Goal: Transaction & Acquisition: Download file/media

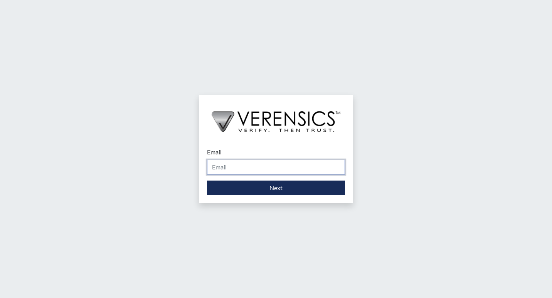
click at [243, 171] on input "Email" at bounding box center [276, 167] width 138 height 15
type input "[PERSON_NAME][EMAIL_ADDRESS][PERSON_NAME][DOMAIN_NAME]"
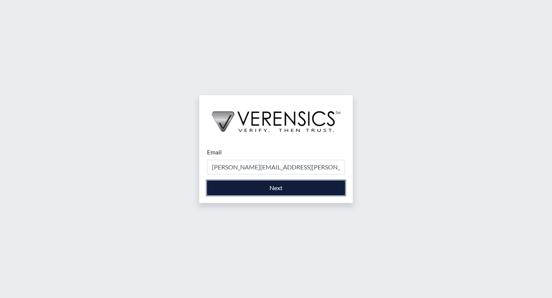
click at [246, 192] on button "Next" at bounding box center [276, 188] width 138 height 15
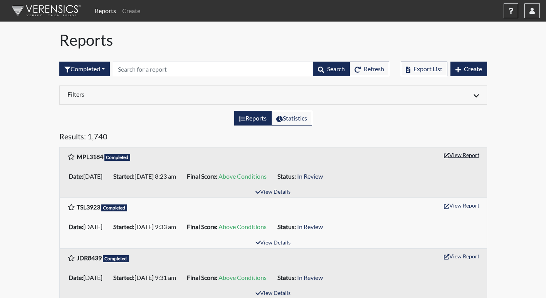
click at [454, 153] on button "View Report" at bounding box center [461, 155] width 42 height 12
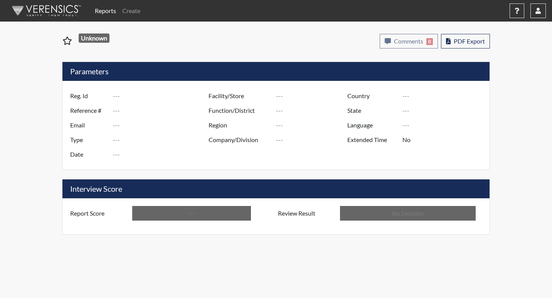
type input "MPL3184"
type input "51327"
type input "---"
type input "Corrections Pre-Employment"
type input "Sep 17, 2025"
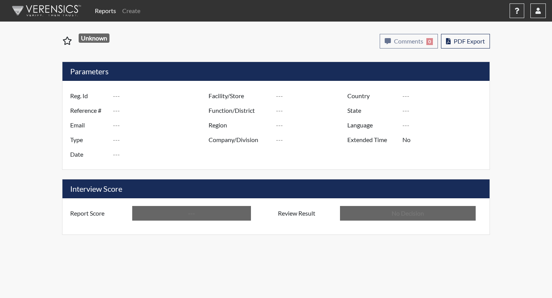
type input "[PERSON_NAME]"
type input "[GEOGRAPHIC_DATA]"
type input "[US_STATE]"
type input "English"
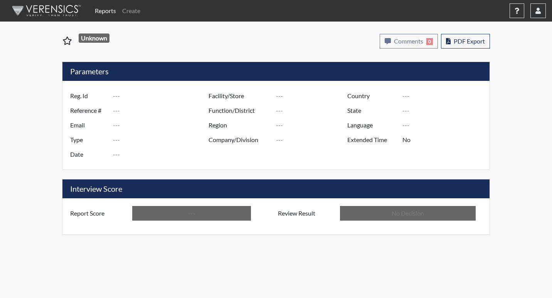
type input "Above Conditions"
type input "In Review"
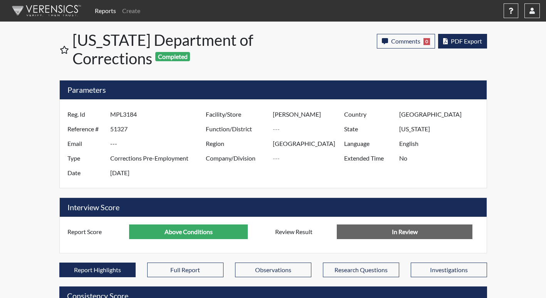
scroll to position [128, 320]
click at [465, 44] on span "PDF Export" at bounding box center [466, 40] width 31 height 7
